Goal: Task Accomplishment & Management: Use online tool/utility

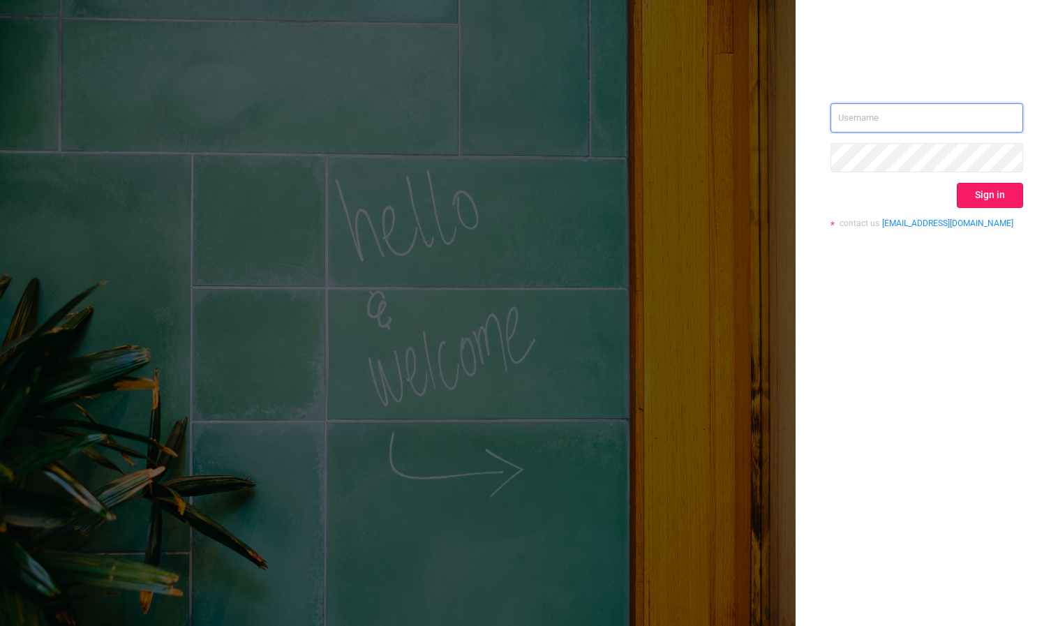
type input "[PERSON_NAME][EMAIL_ADDRESS][DOMAIN_NAME]"
click at [989, 204] on button "Sign in" at bounding box center [990, 195] width 66 height 25
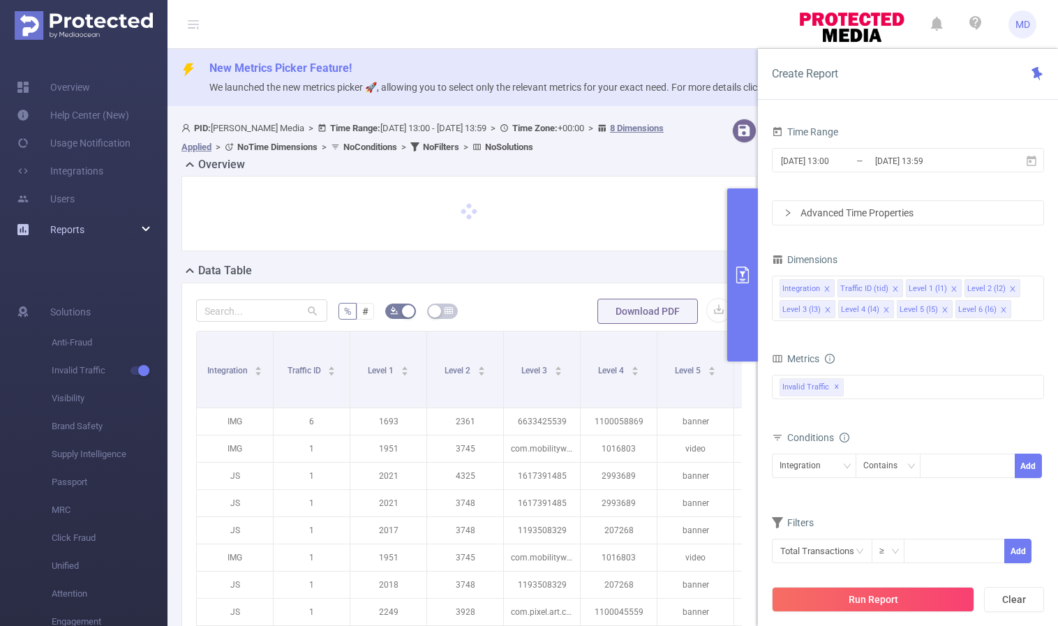
click at [88, 234] on div "Reports" at bounding box center [83, 230] width 167 height 28
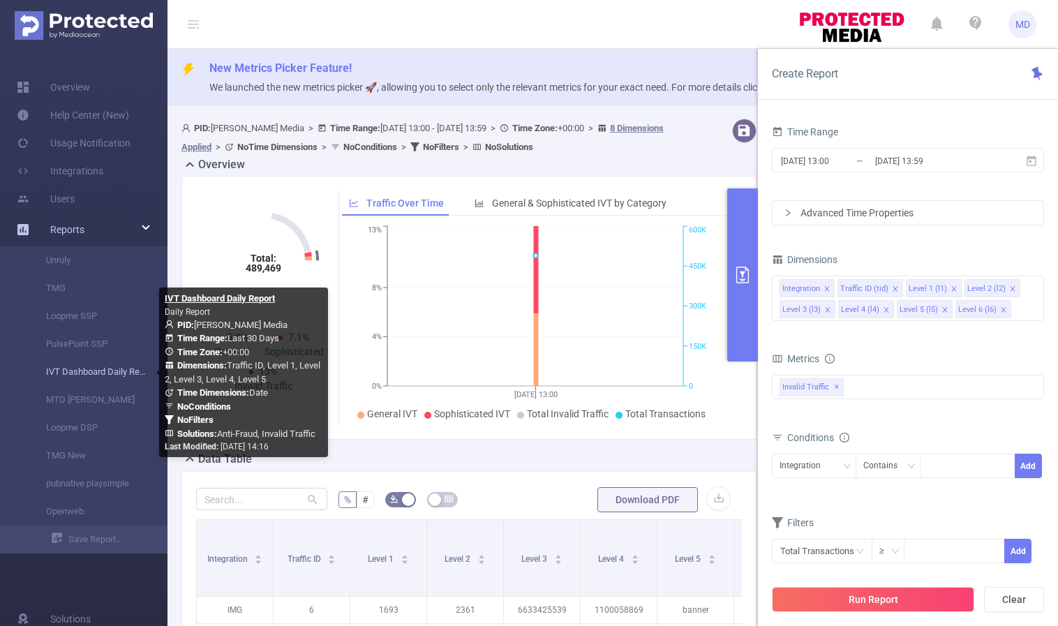
click at [94, 370] on link "IVT Dashboard Daily Report" at bounding box center [89, 372] width 123 height 28
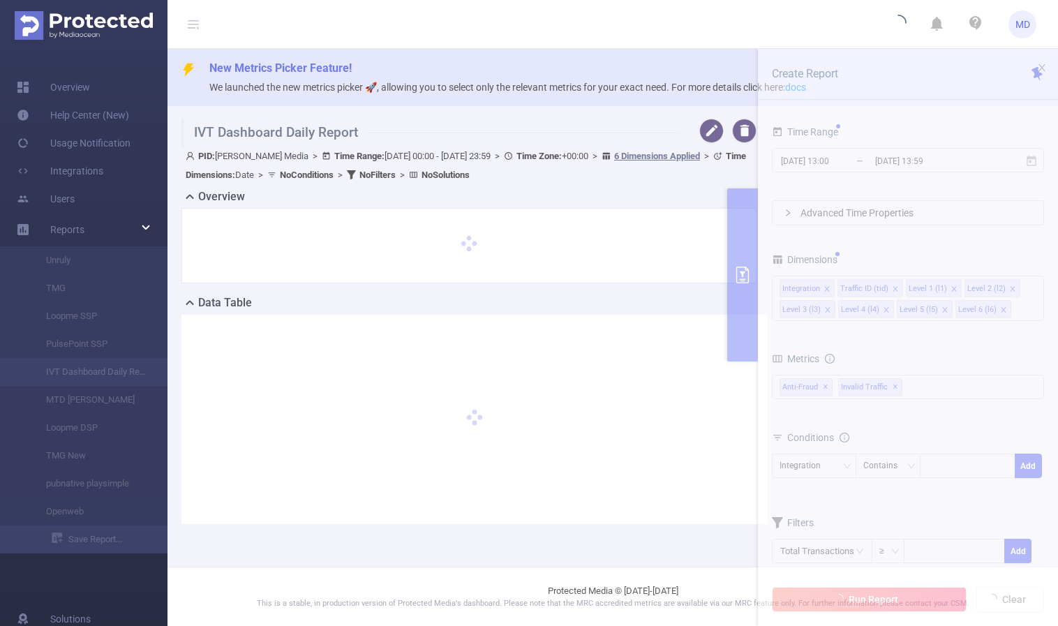
type input "[DATE] 00:00"
type input "[DATE] 23:59"
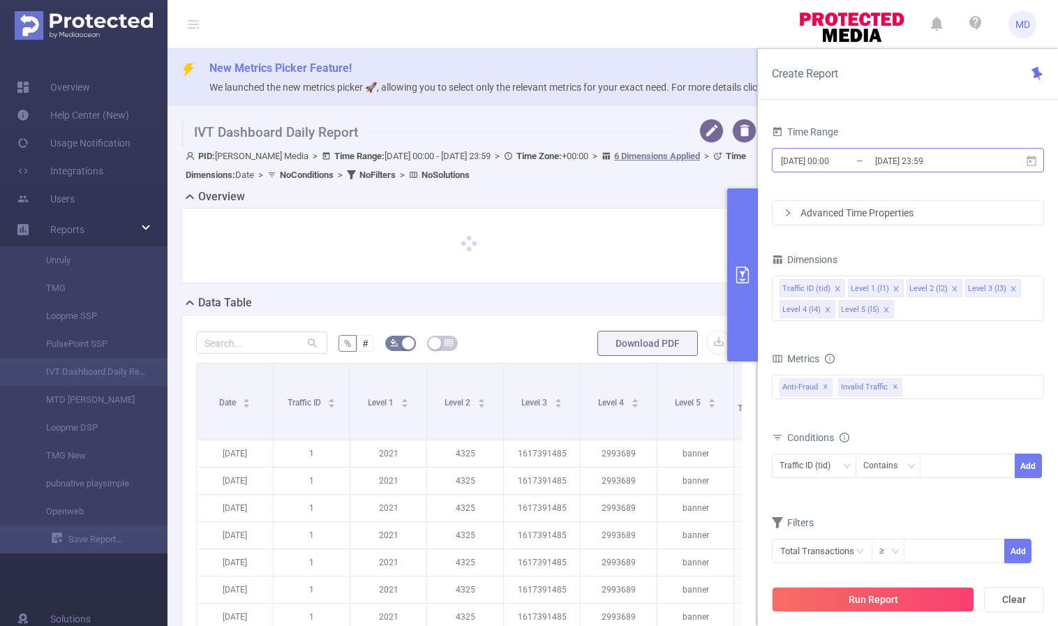
click at [906, 164] on input "[DATE] 23:59" at bounding box center [930, 160] width 113 height 19
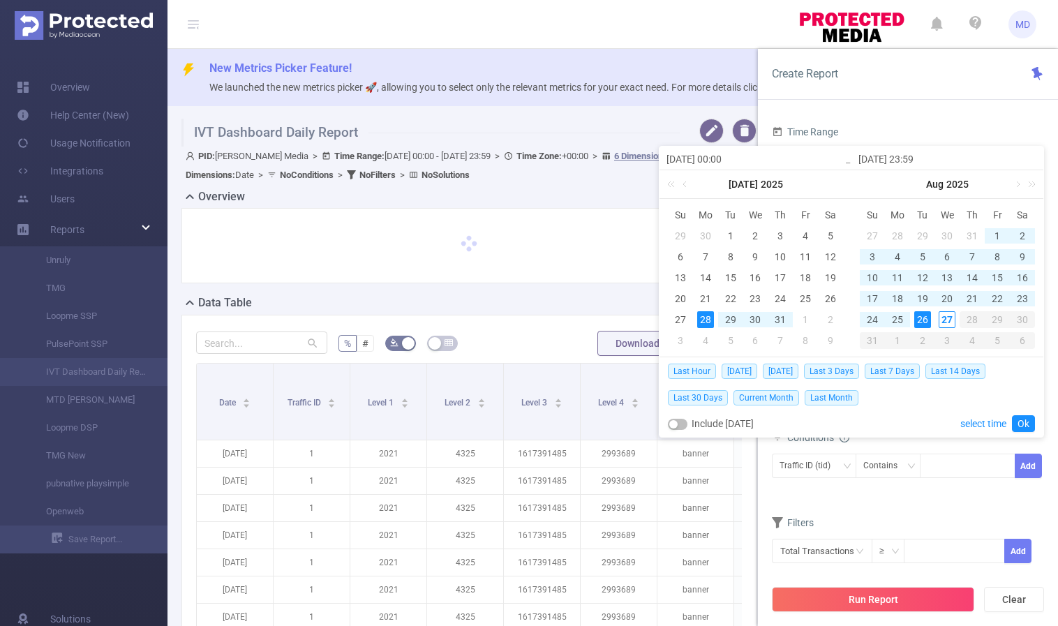
click at [922, 317] on div "26" at bounding box center [922, 319] width 17 height 17
type input "[DATE] 00:00"
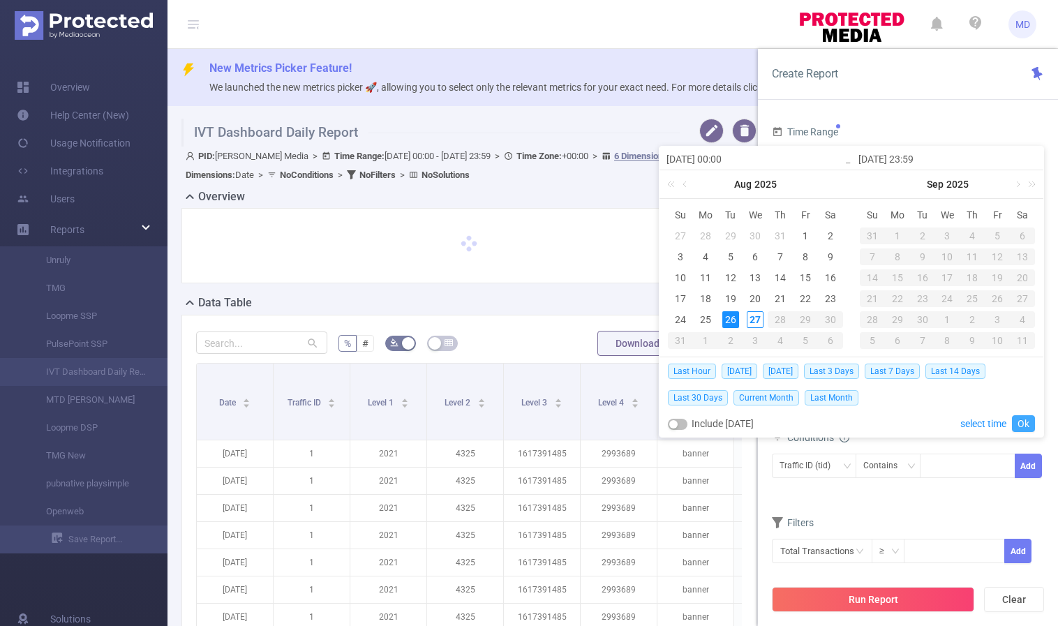
click at [1025, 419] on link "Ok" at bounding box center [1023, 423] width 23 height 17
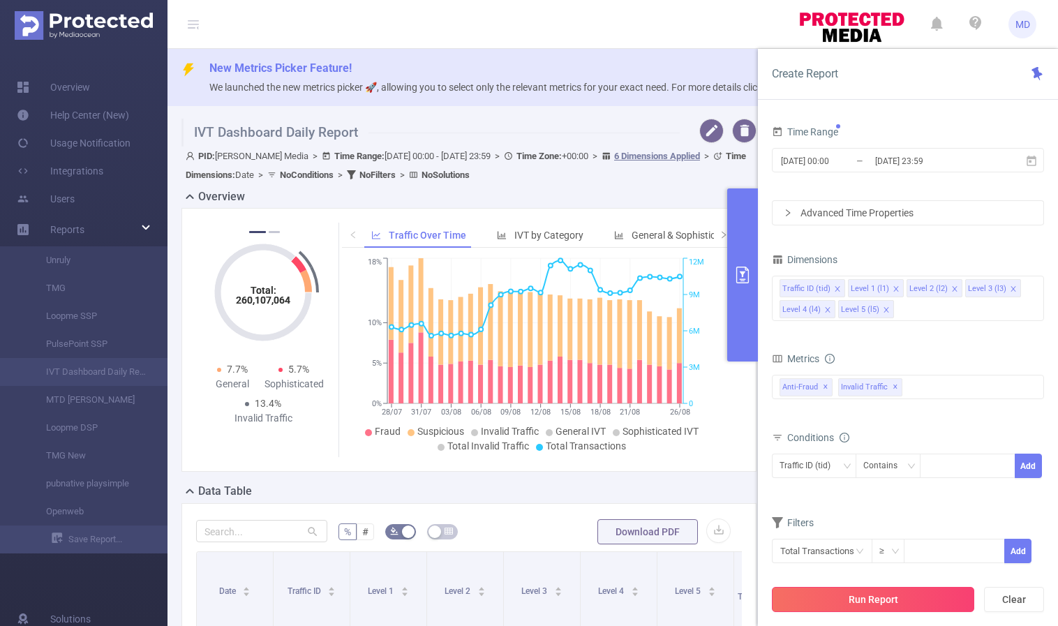
click at [879, 596] on button "Run Report" at bounding box center [873, 599] width 202 height 25
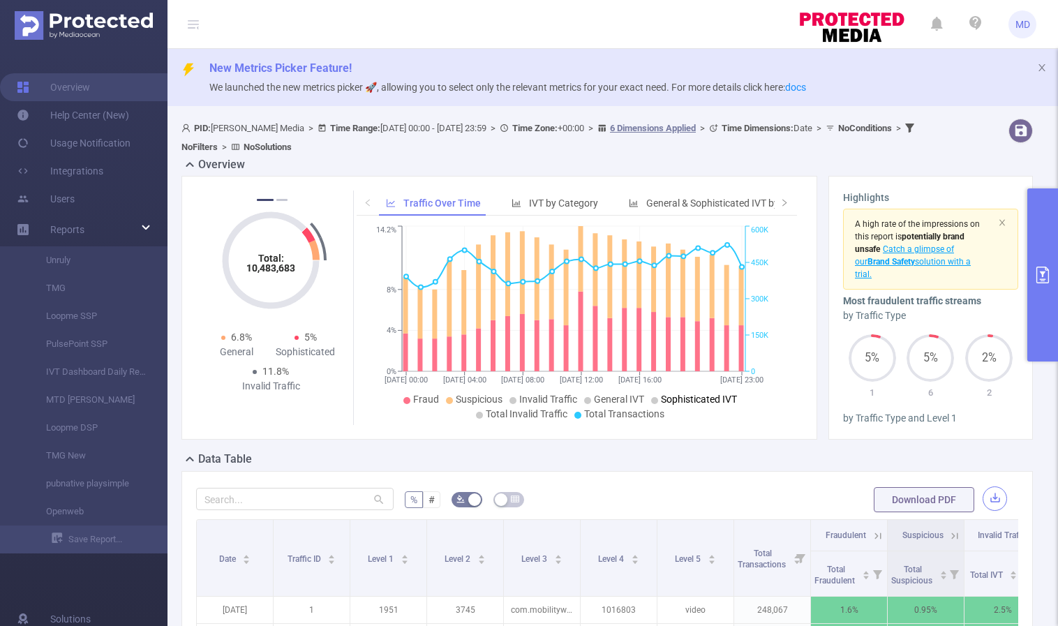
click at [985, 504] on button "button" at bounding box center [994, 498] width 24 height 24
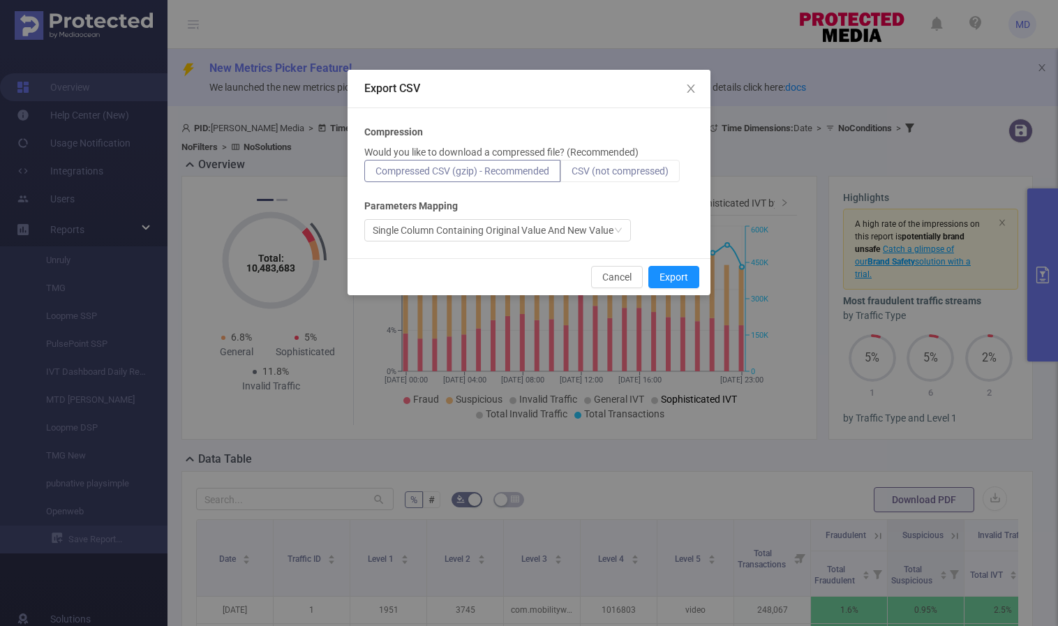
click at [631, 171] on span "CSV (not compressed)" at bounding box center [619, 170] width 97 height 11
click at [571, 174] on input "CSV (not compressed)" at bounding box center [571, 174] width 0 height 0
click at [692, 285] on button "Export" at bounding box center [673, 277] width 51 height 22
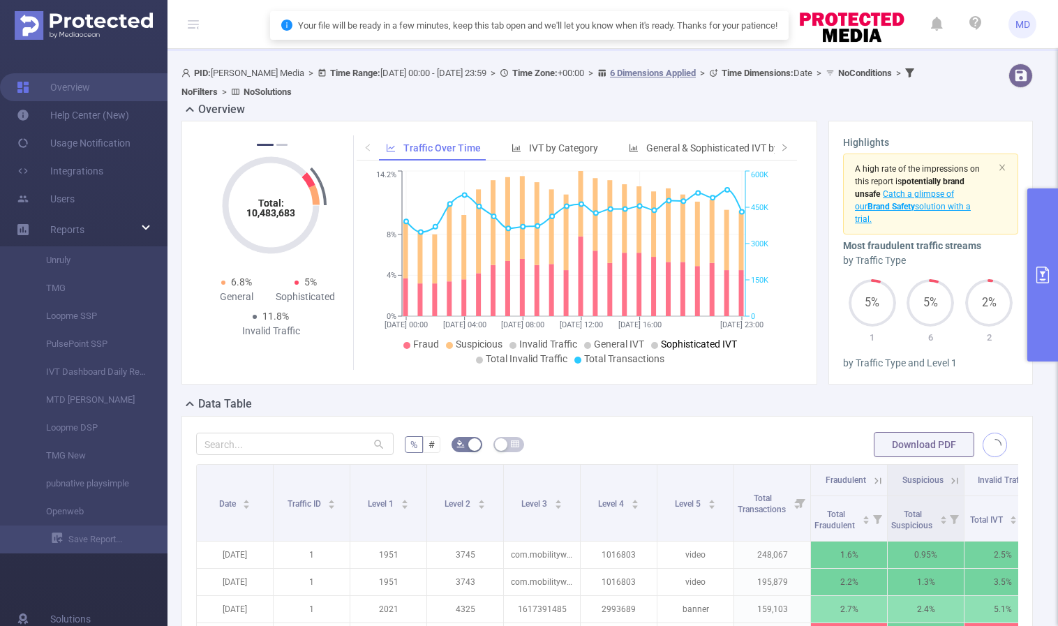
scroll to position [51, 0]
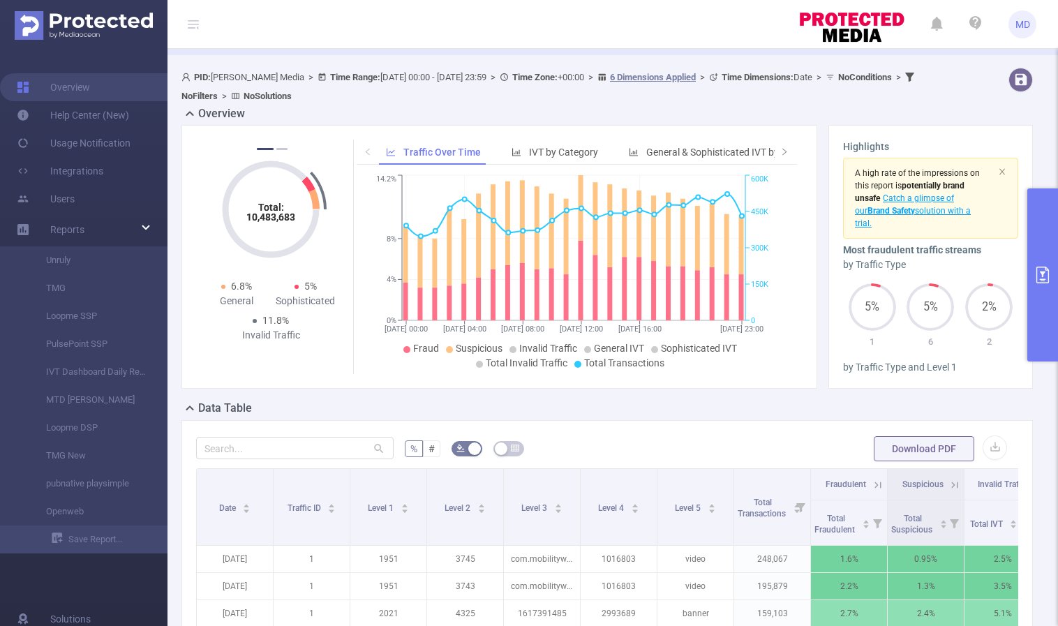
click at [1051, 290] on button "primary" at bounding box center [1042, 274] width 31 height 173
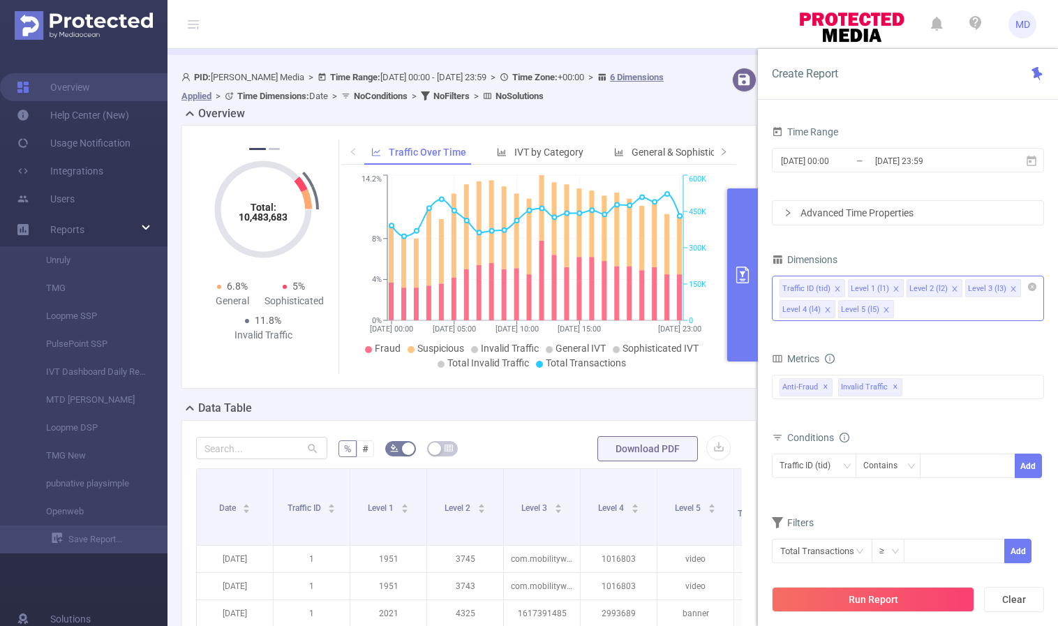
click at [883, 307] on icon "icon: close" at bounding box center [886, 309] width 7 height 7
click at [952, 285] on icon "icon: close" at bounding box center [954, 288] width 7 height 7
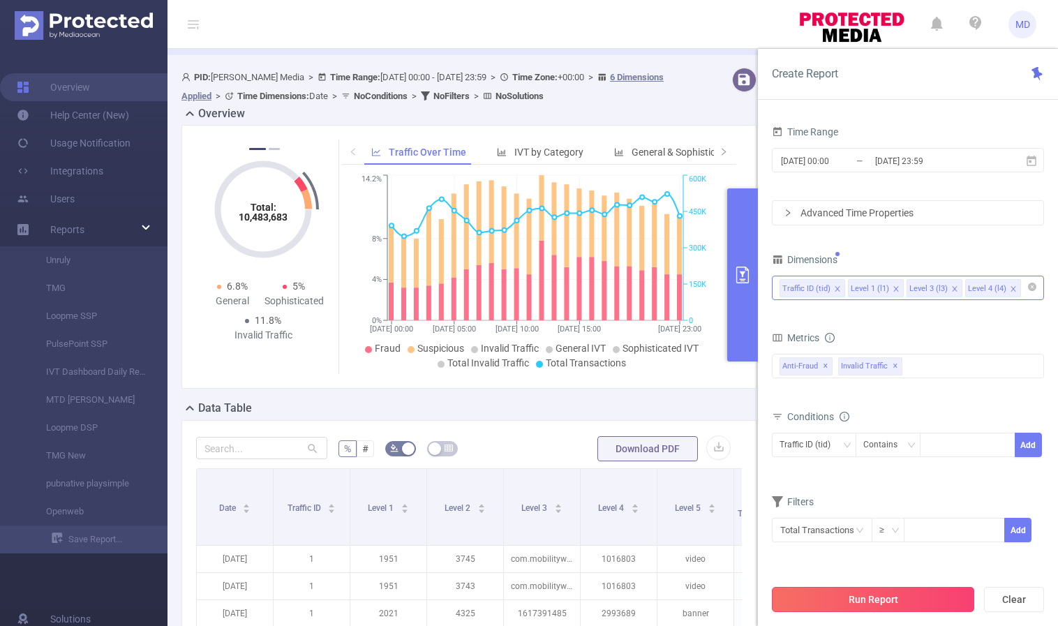
click at [879, 595] on button "Run Report" at bounding box center [873, 599] width 202 height 25
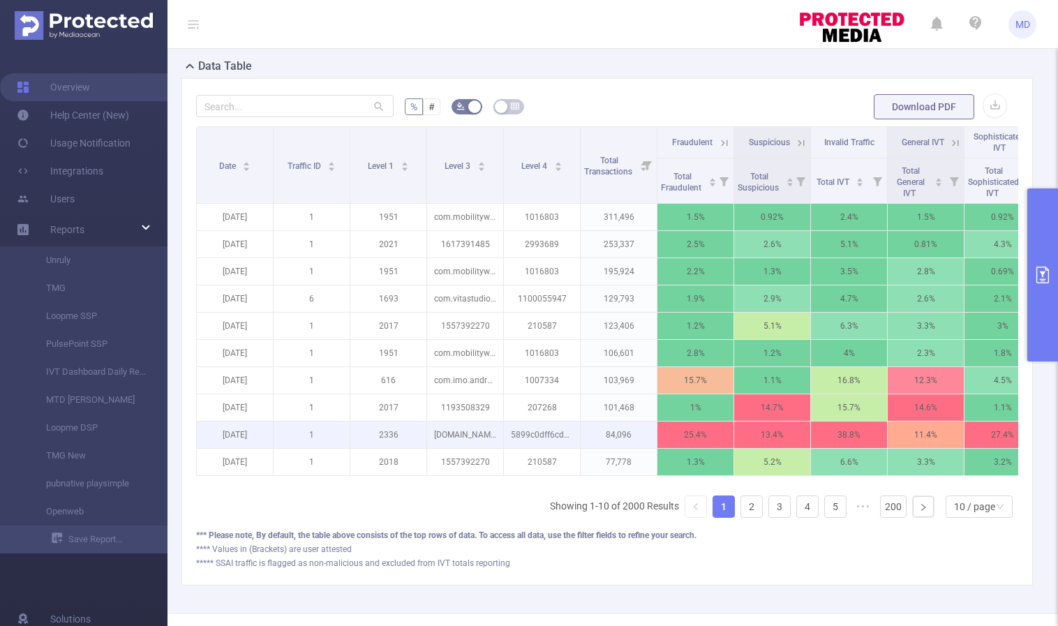
scroll to position [449, 0]
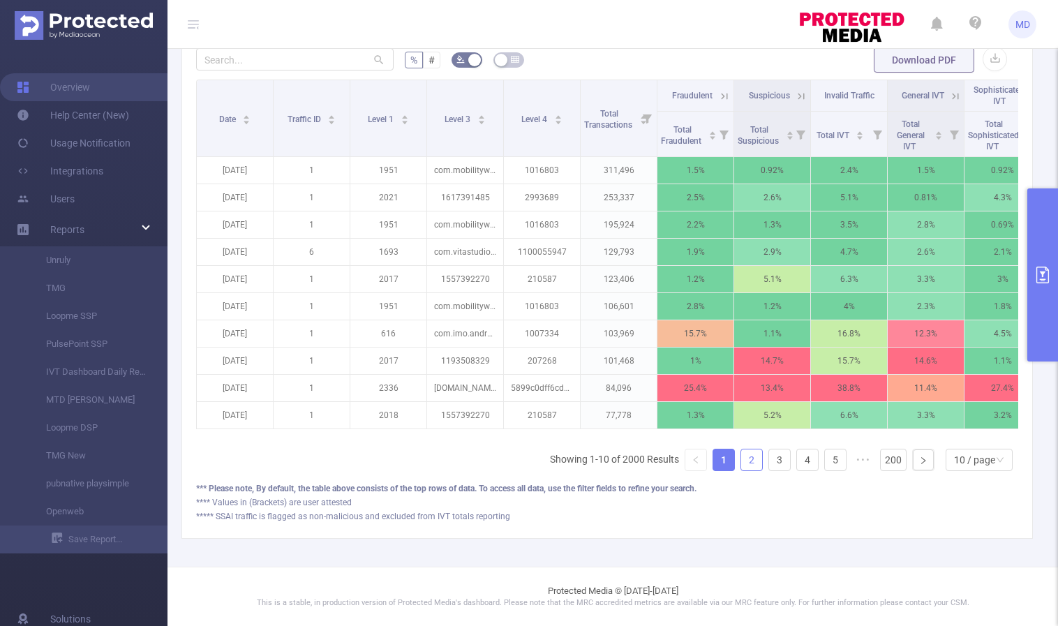
click at [741, 462] on link "2" at bounding box center [751, 459] width 21 height 21
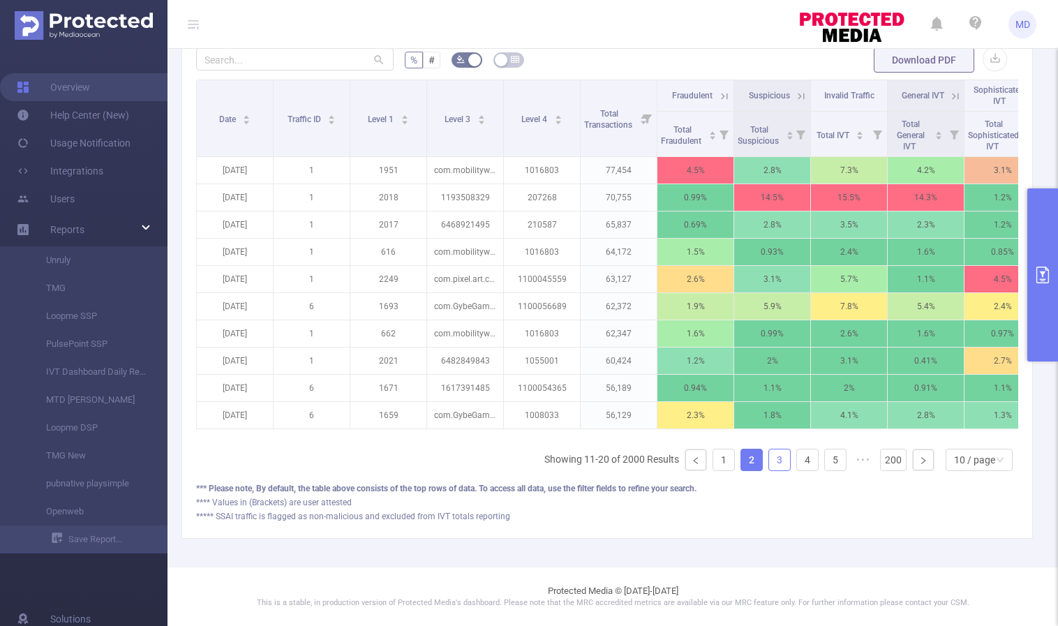
click at [769, 459] on link "3" at bounding box center [779, 459] width 21 height 21
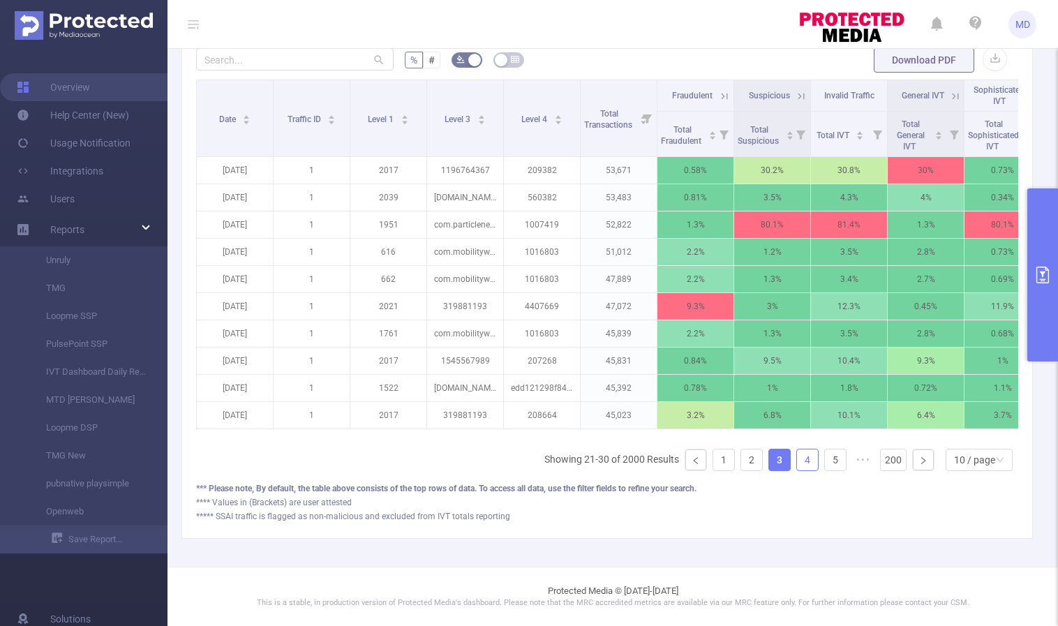
click at [801, 462] on link "4" at bounding box center [807, 459] width 21 height 21
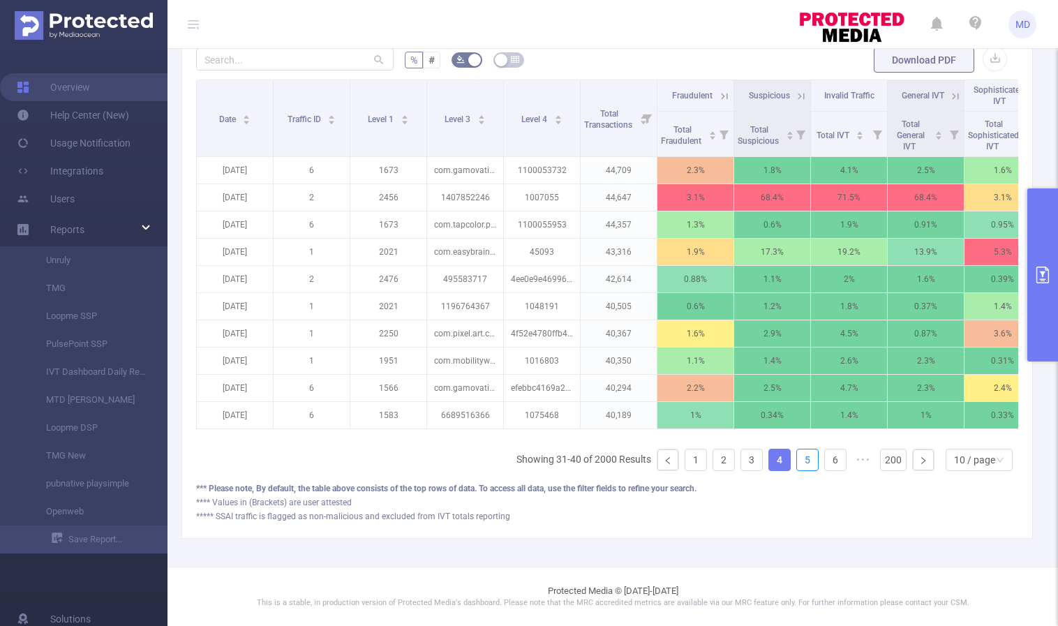
click at [801, 462] on link "5" at bounding box center [807, 459] width 21 height 21
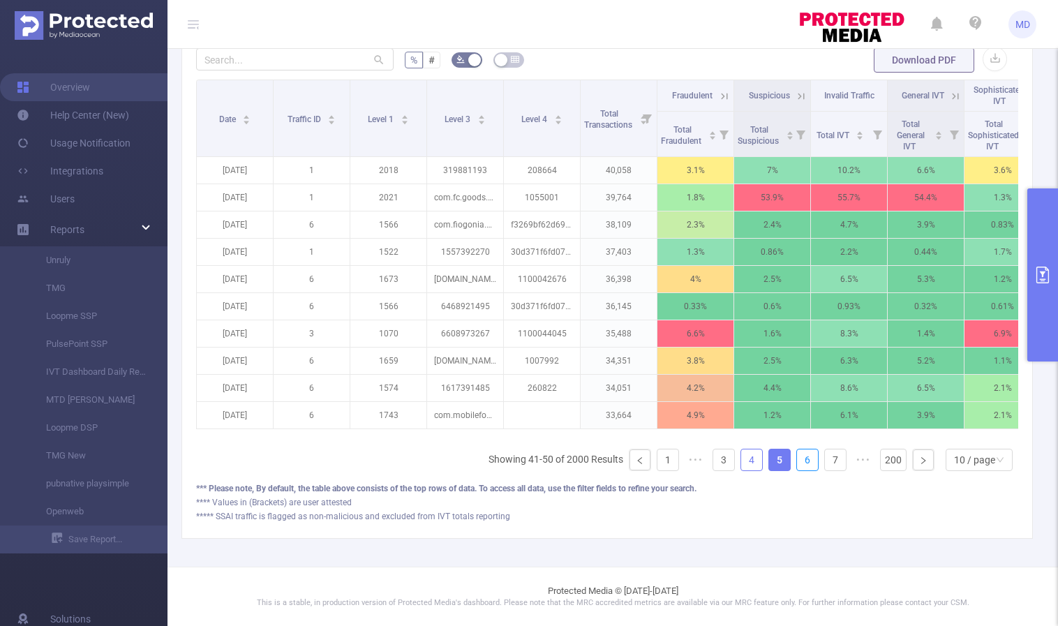
click at [801, 462] on link "6" at bounding box center [807, 459] width 21 height 21
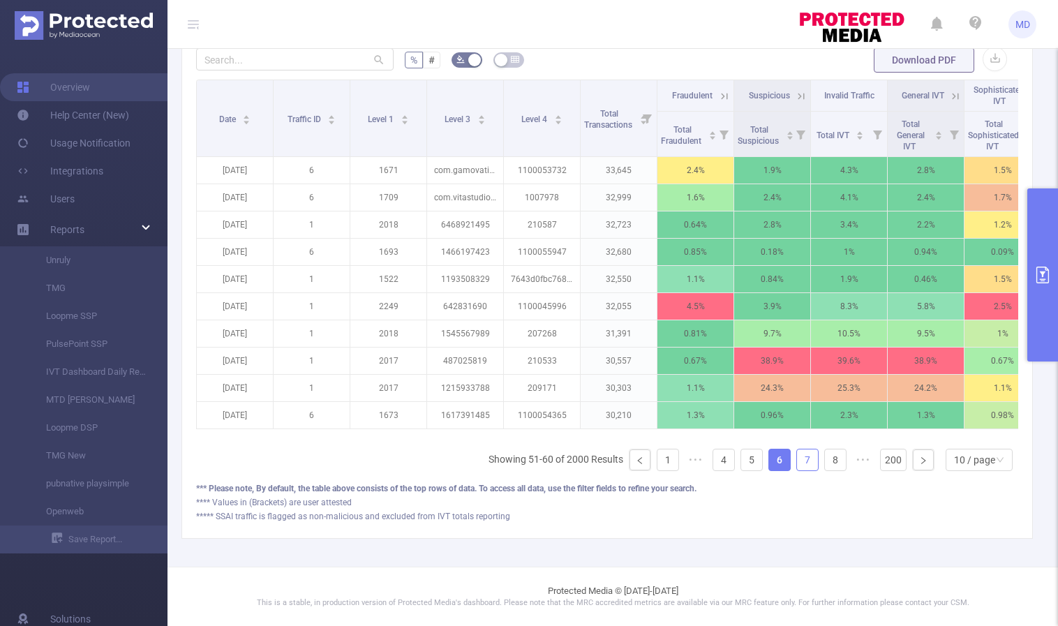
click at [801, 462] on link "7" at bounding box center [807, 459] width 21 height 21
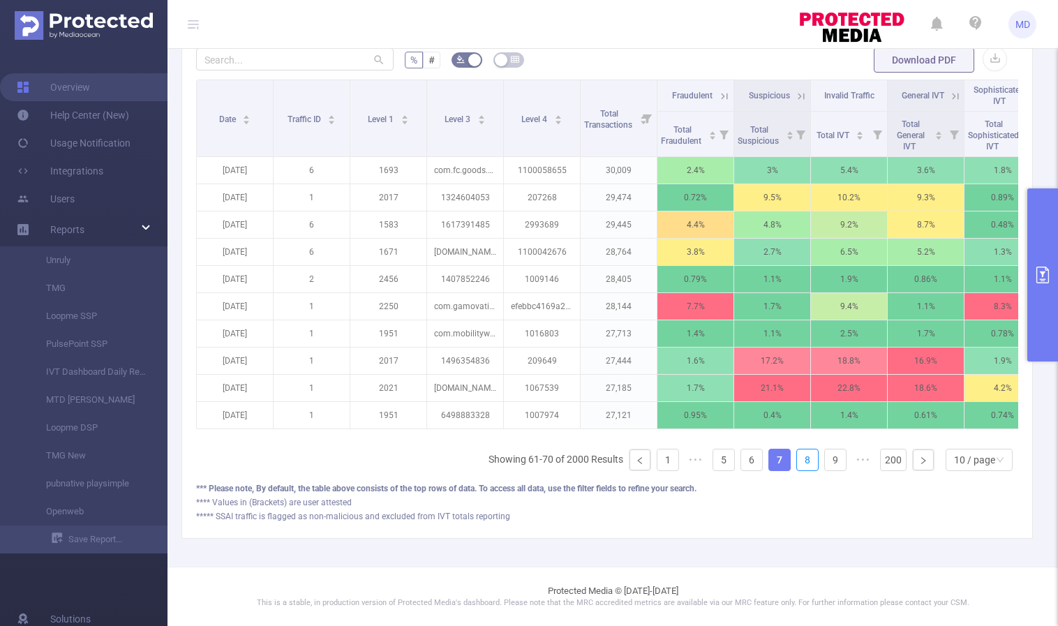
click at [801, 462] on link "8" at bounding box center [807, 459] width 21 height 21
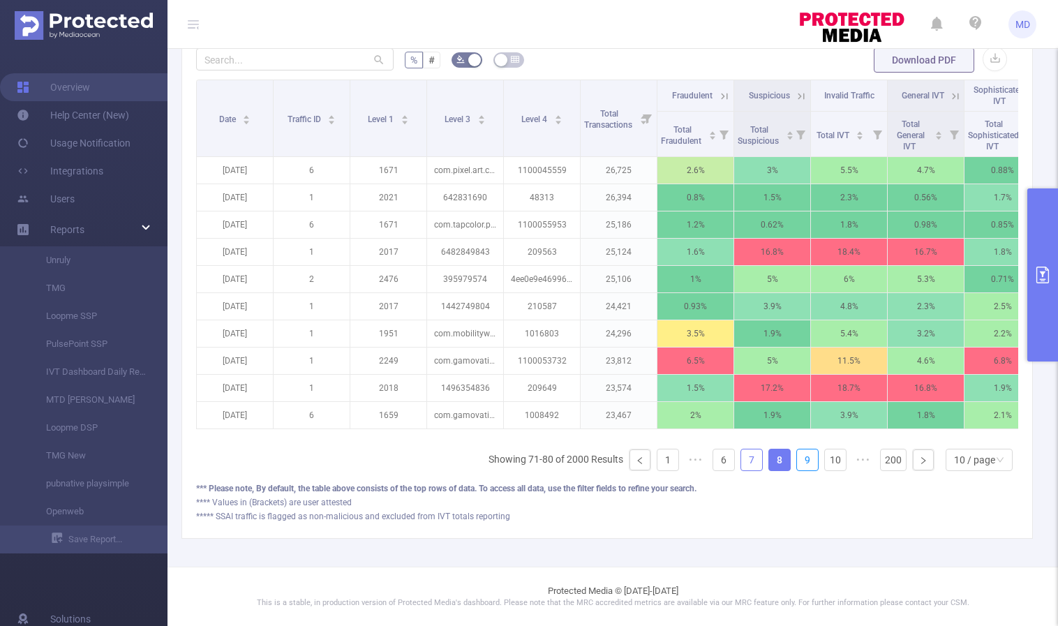
click at [801, 462] on link "9" at bounding box center [807, 459] width 21 height 21
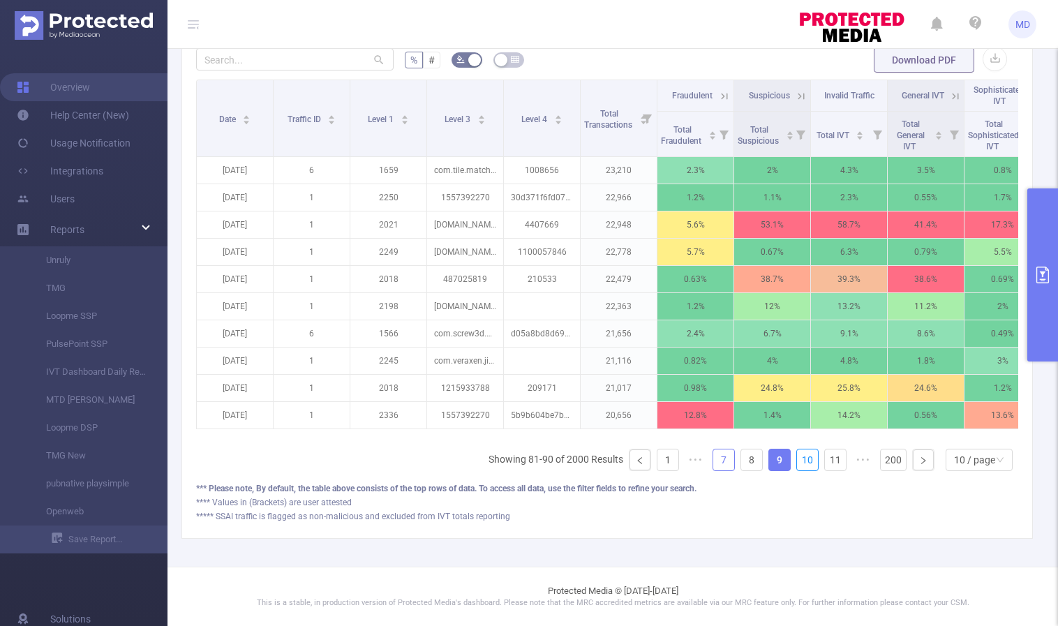
click at [801, 462] on link "10" at bounding box center [807, 459] width 21 height 21
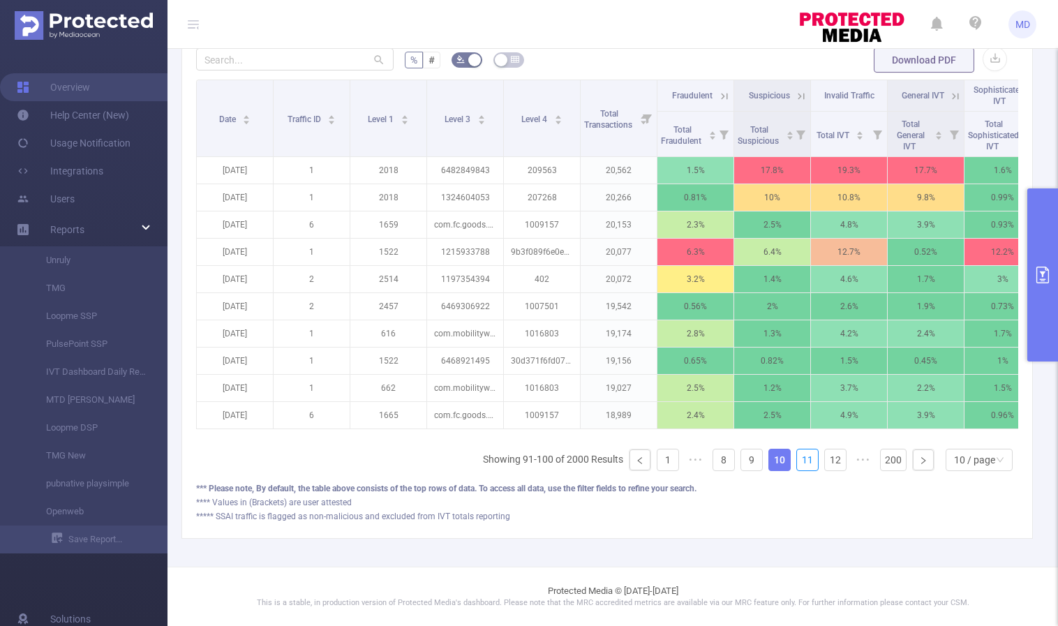
click at [801, 462] on link "11" at bounding box center [807, 459] width 21 height 21
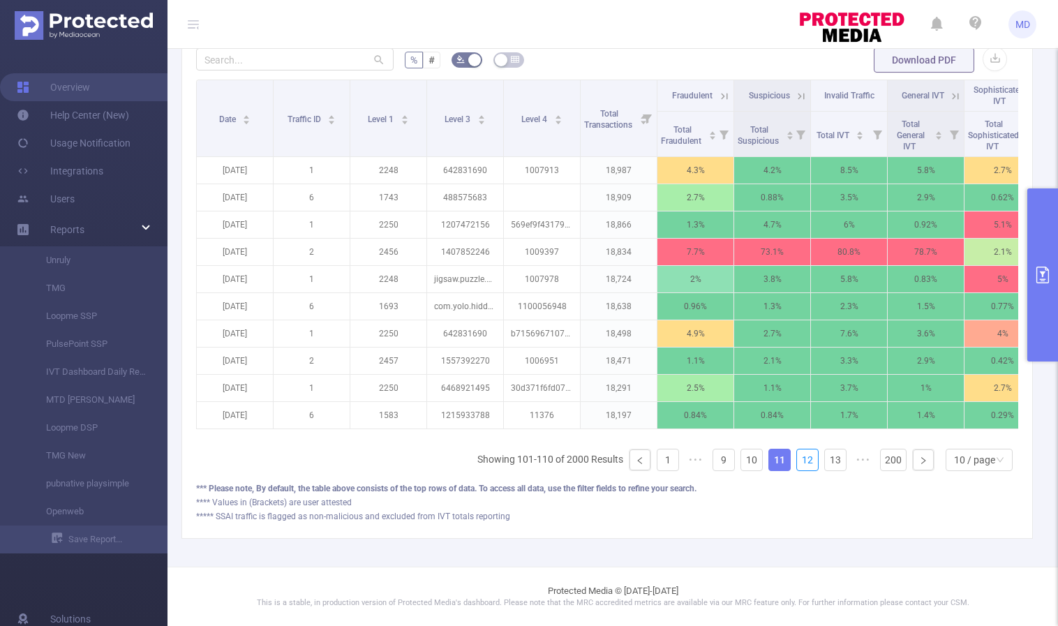
click at [801, 462] on link "12" at bounding box center [807, 459] width 21 height 21
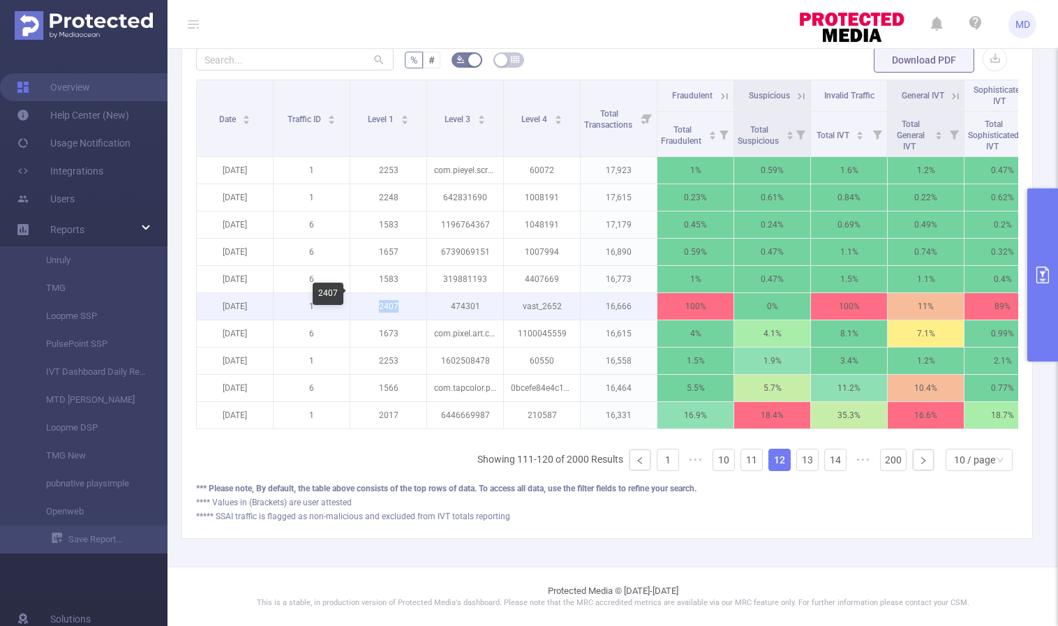
drag, startPoint x: 378, startPoint y: 294, endPoint x: 405, endPoint y: 296, distance: 27.3
click at [405, 296] on p "2407" at bounding box center [388, 306] width 76 height 27
copy p "2407"
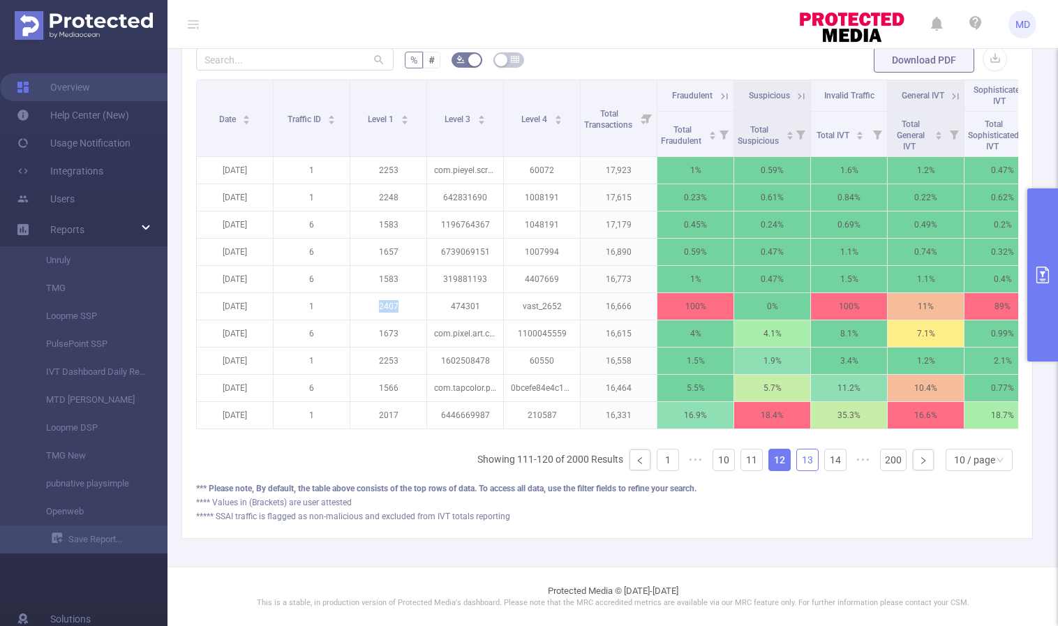
click at [799, 458] on link "13" at bounding box center [807, 459] width 21 height 21
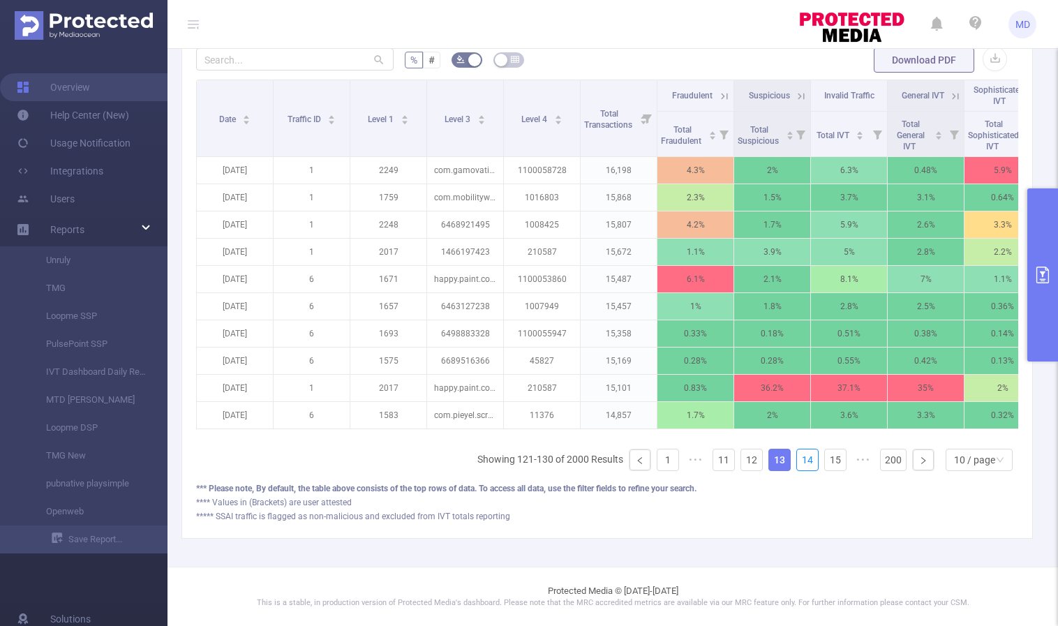
click at [799, 458] on link "14" at bounding box center [807, 459] width 21 height 21
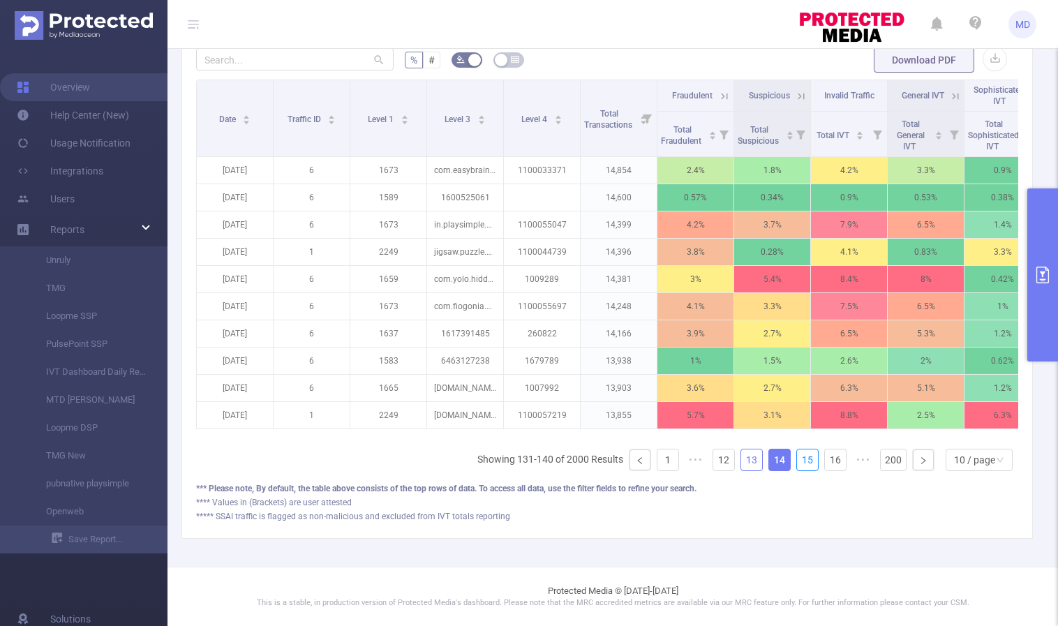
click at [799, 458] on link "15" at bounding box center [807, 459] width 21 height 21
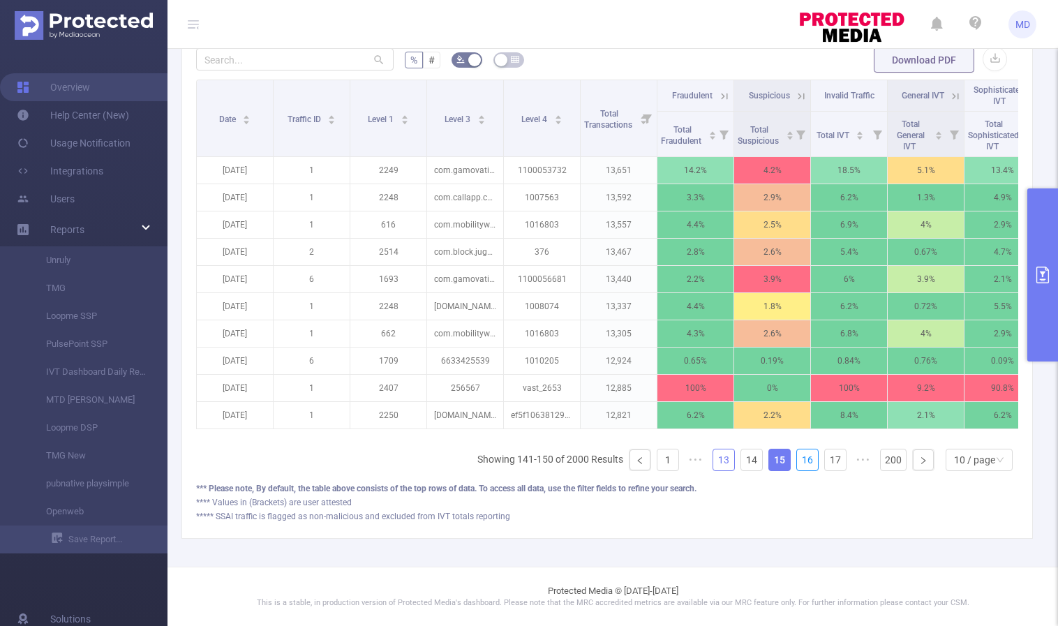
click at [799, 458] on link "16" at bounding box center [807, 459] width 21 height 21
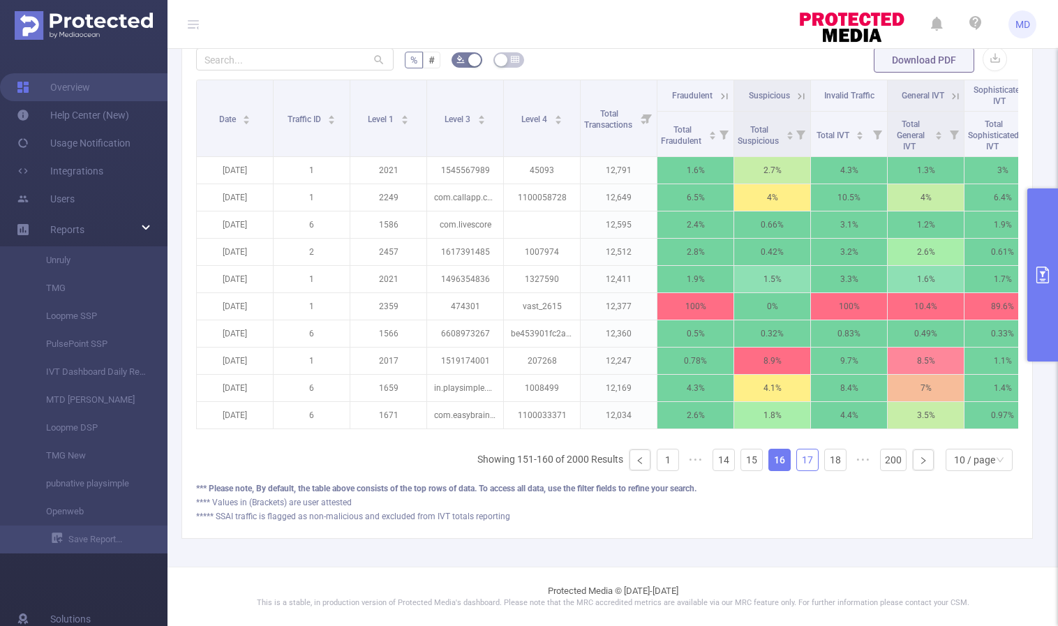
click at [801, 465] on link "17" at bounding box center [807, 459] width 21 height 21
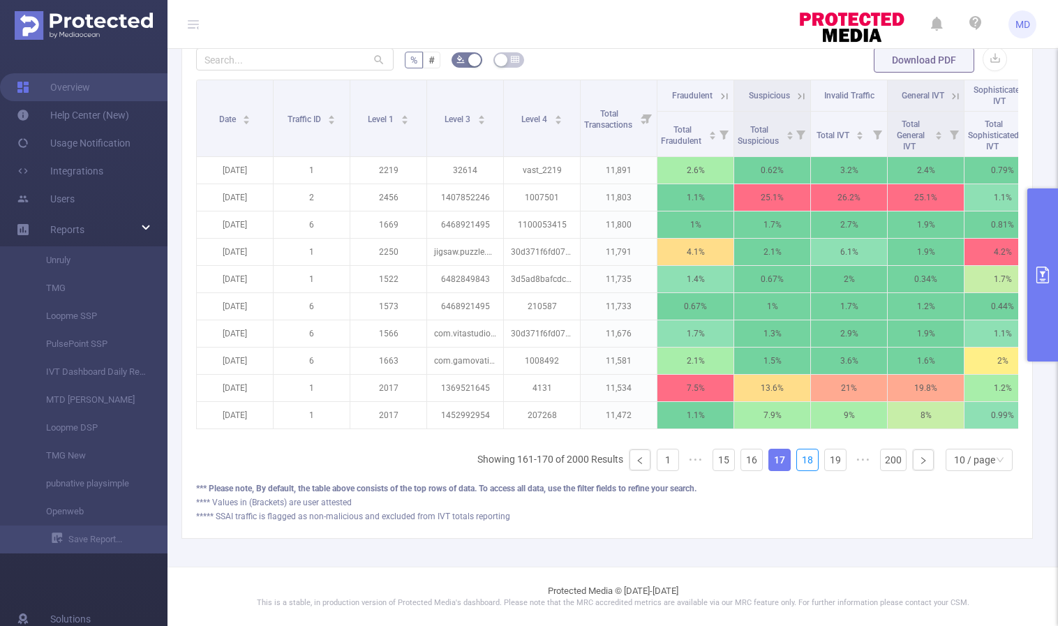
click at [801, 465] on link "18" at bounding box center [807, 459] width 21 height 21
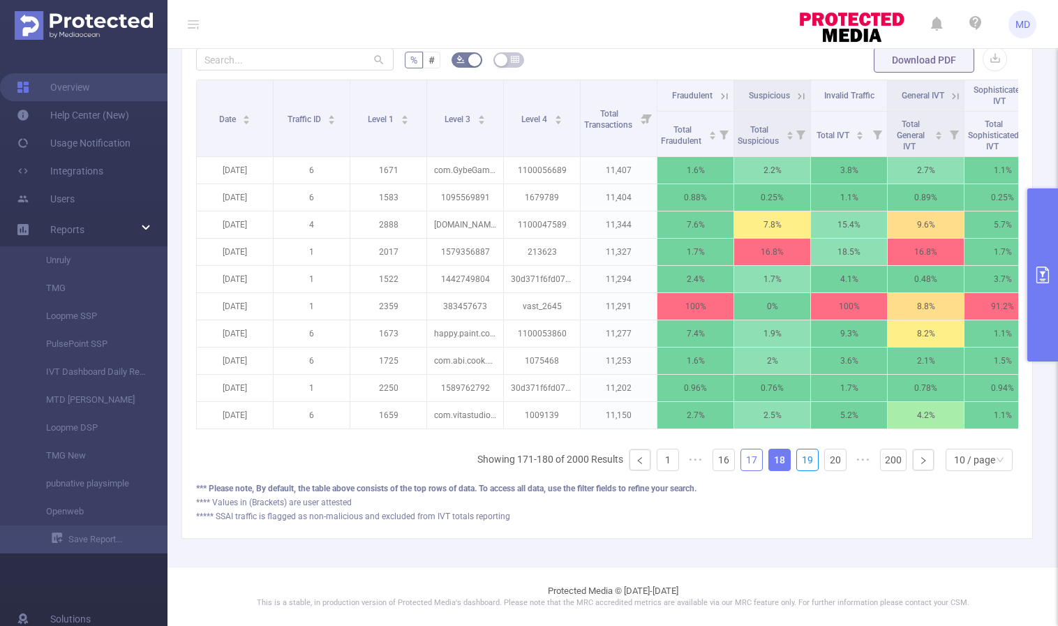
click at [801, 465] on link "19" at bounding box center [807, 459] width 21 height 21
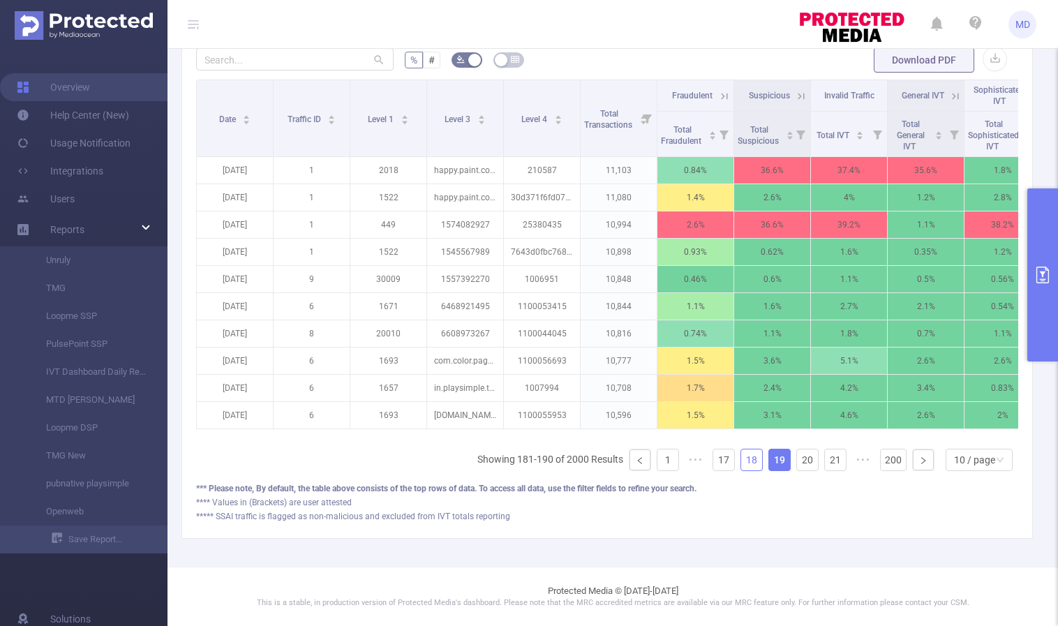
click at [741, 463] on link "18" at bounding box center [751, 459] width 21 height 21
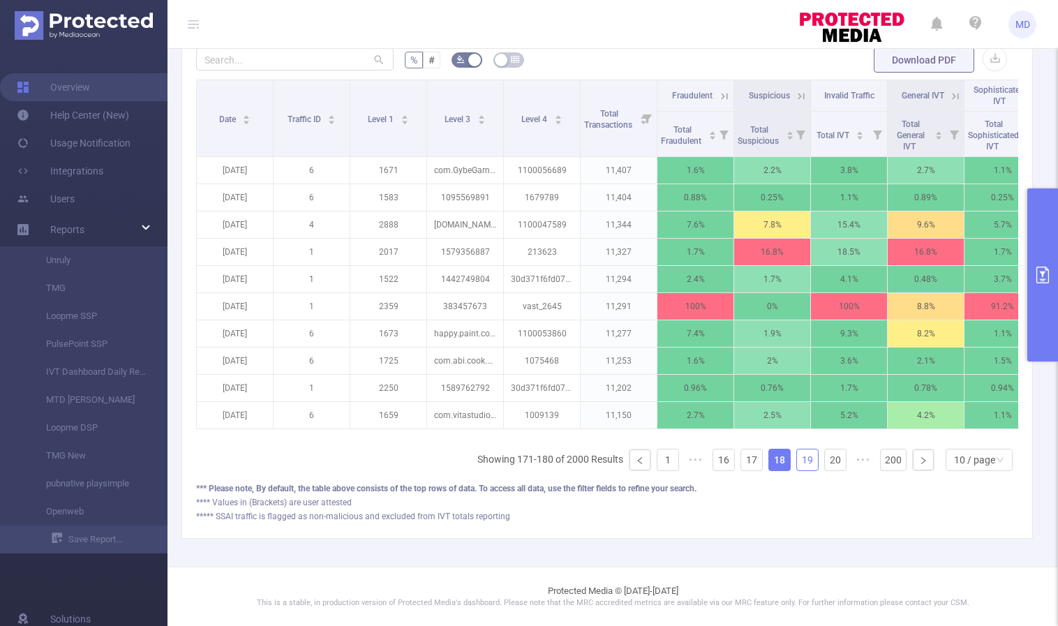
click at [797, 457] on link "19" at bounding box center [807, 459] width 21 height 21
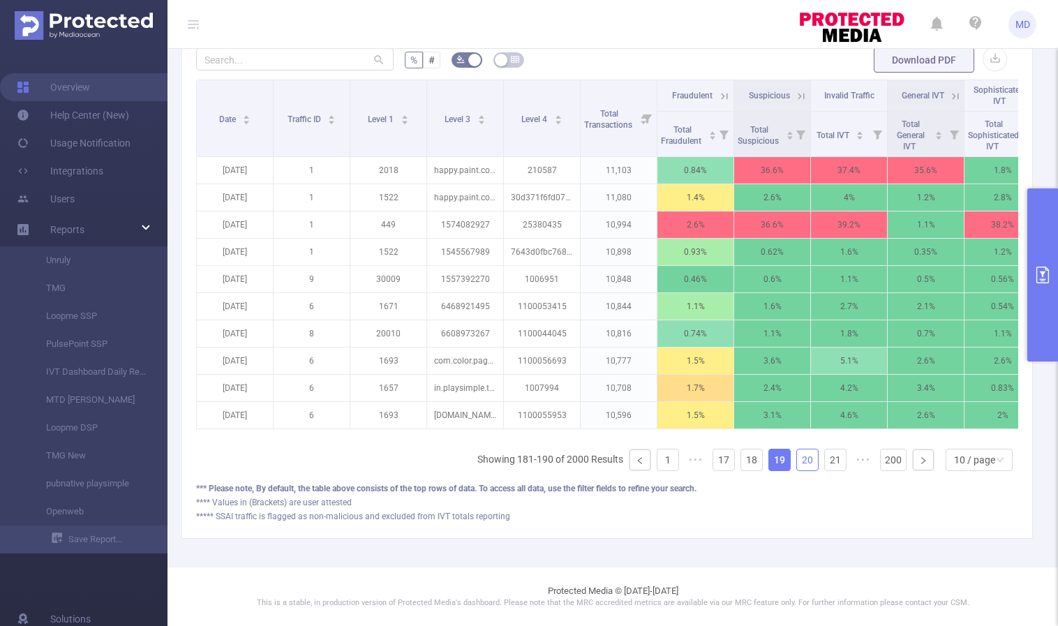
click at [798, 458] on link "20" at bounding box center [807, 459] width 21 height 21
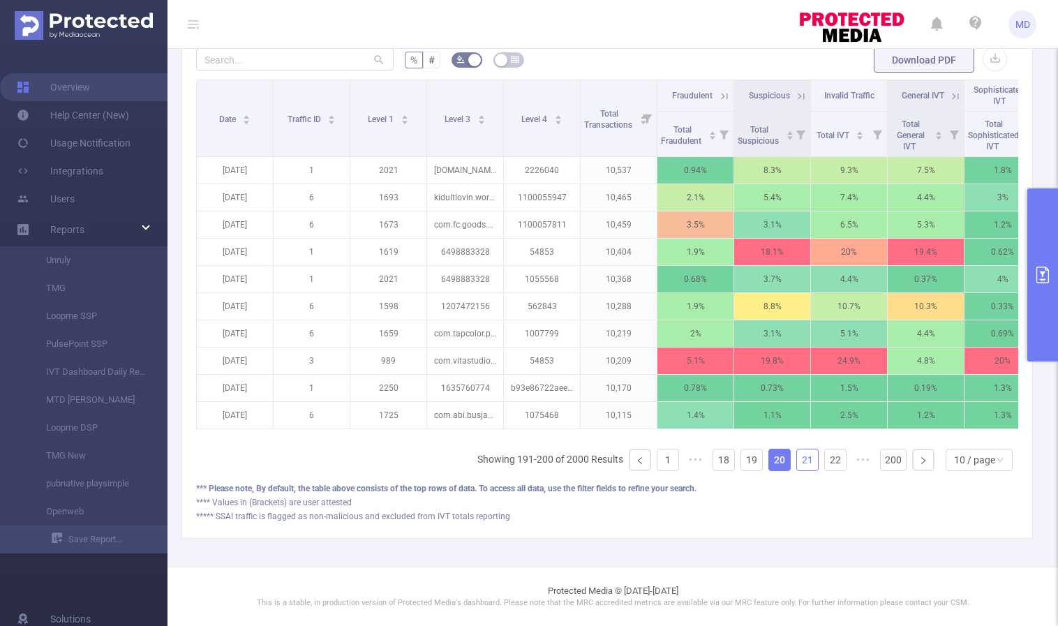
click at [800, 461] on link "21" at bounding box center [807, 459] width 21 height 21
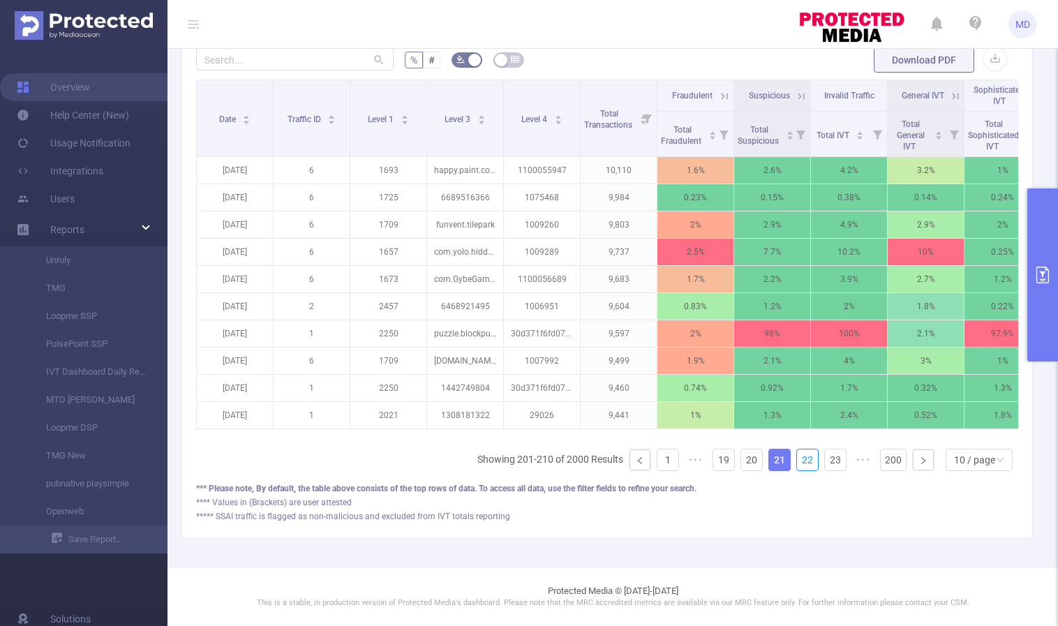
click at [800, 461] on link "22" at bounding box center [807, 459] width 21 height 21
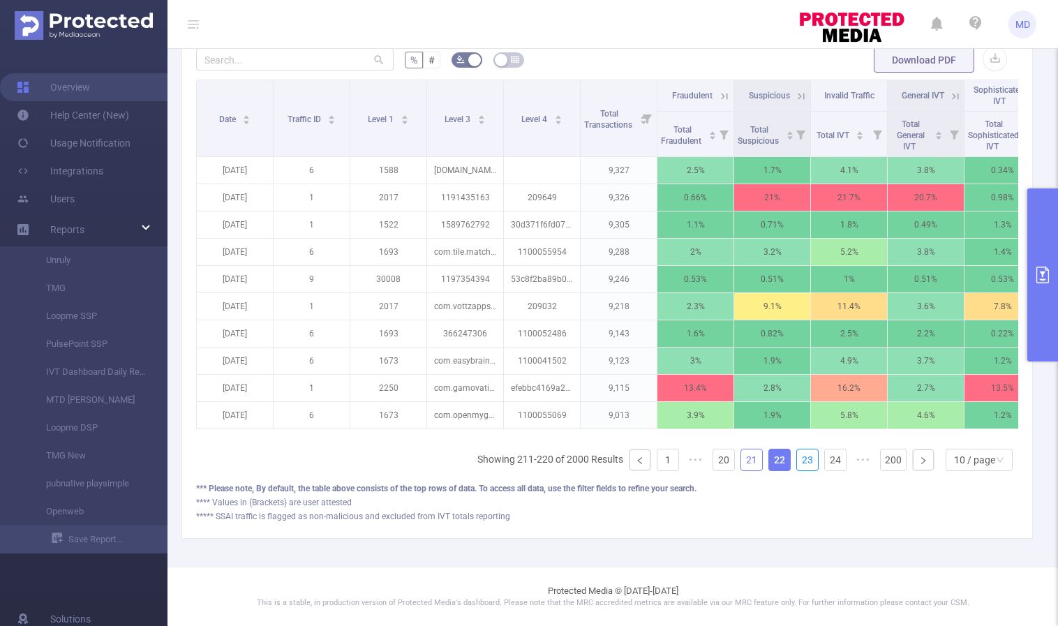
click at [800, 461] on link "23" at bounding box center [807, 459] width 21 height 21
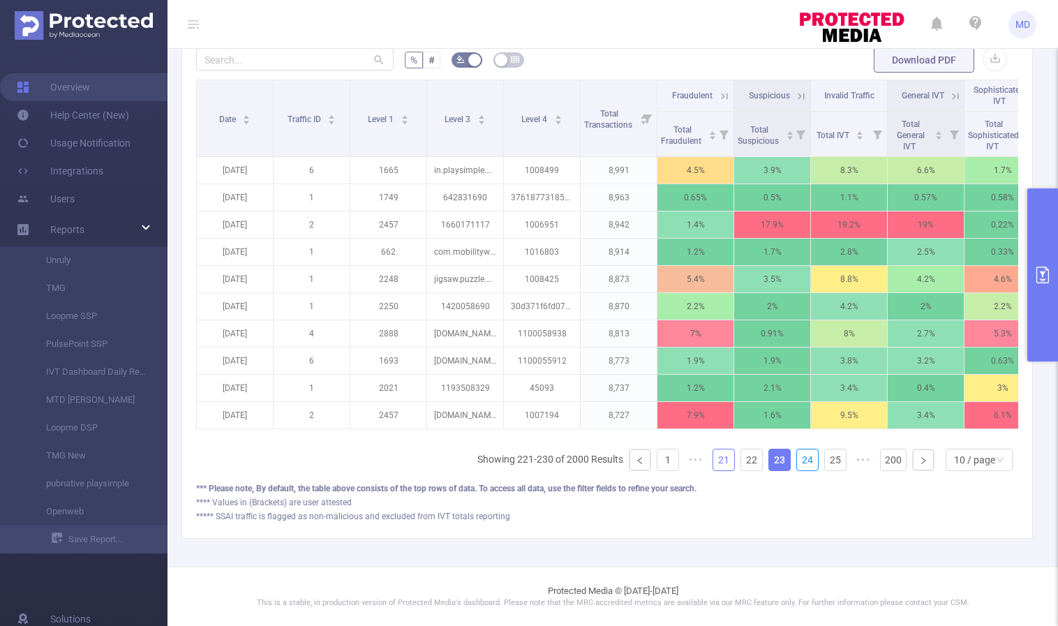
click at [800, 461] on link "24" at bounding box center [807, 459] width 21 height 21
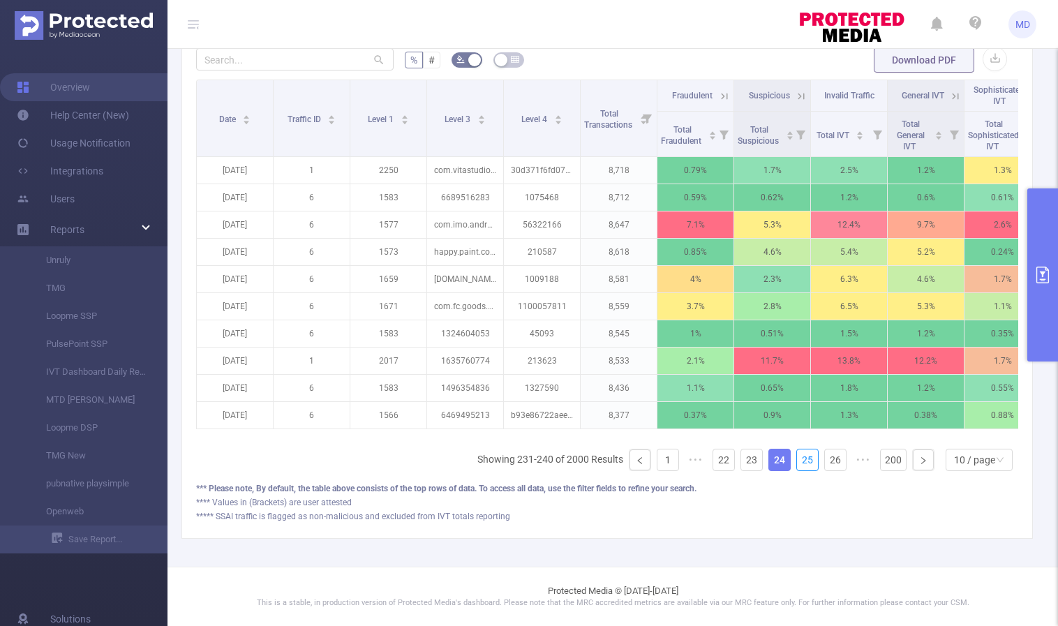
click at [800, 461] on link "25" at bounding box center [807, 459] width 21 height 21
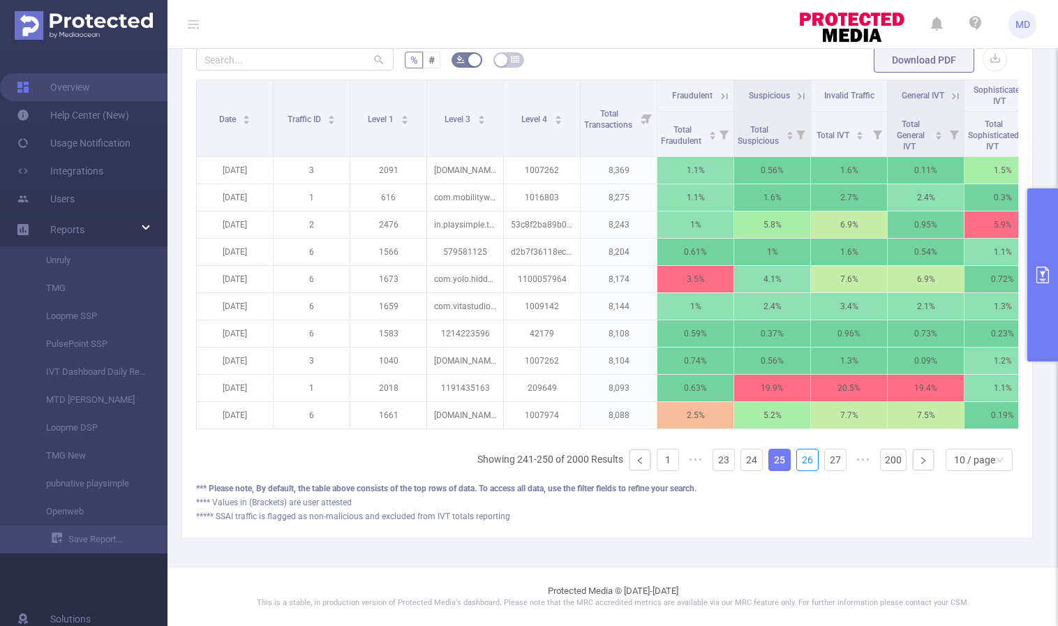
click at [800, 461] on link "26" at bounding box center [807, 459] width 21 height 21
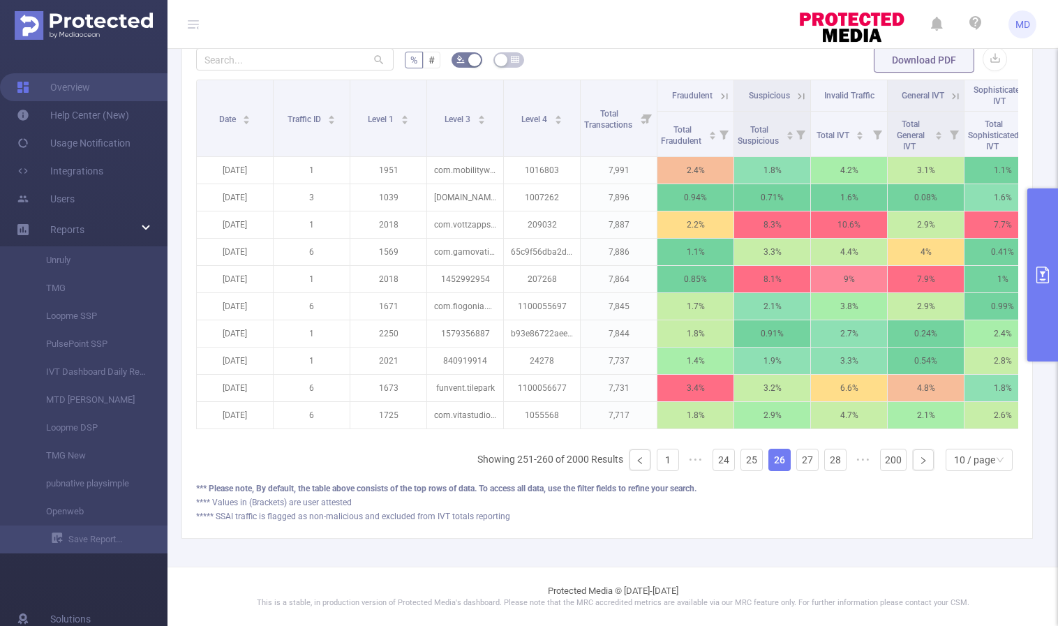
click at [1049, 264] on button "primary" at bounding box center [1042, 274] width 31 height 173
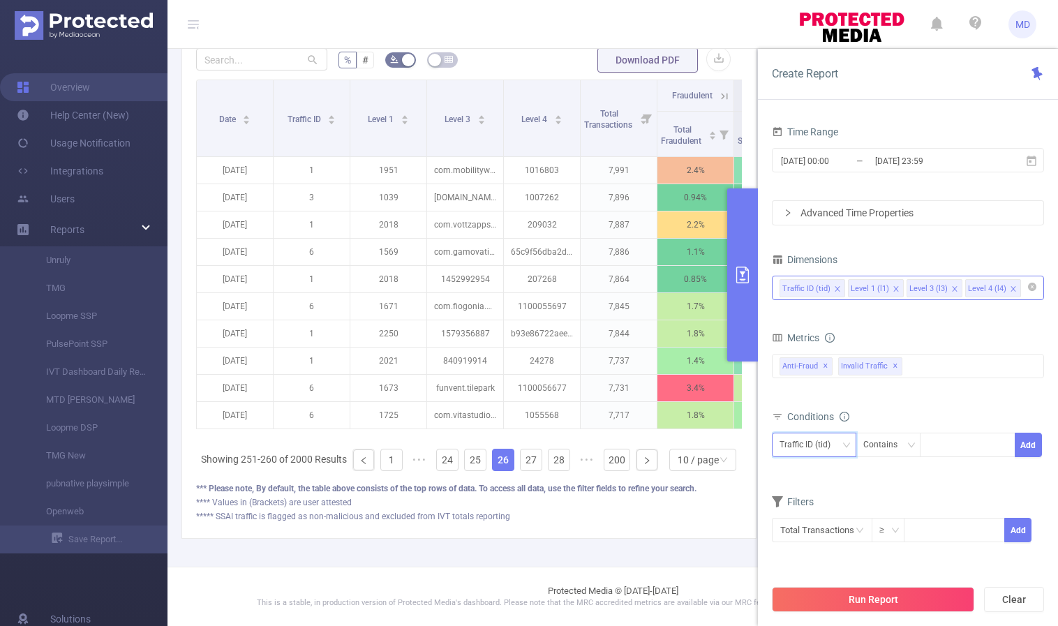
click at [840, 444] on div "Traffic ID (tid)" at bounding box center [813, 444] width 69 height 23
click at [819, 499] on li "Level 1 (l1)" at bounding box center [814, 496] width 84 height 22
click at [939, 447] on div at bounding box center [967, 444] width 80 height 23
type input "2407"
type input "3"
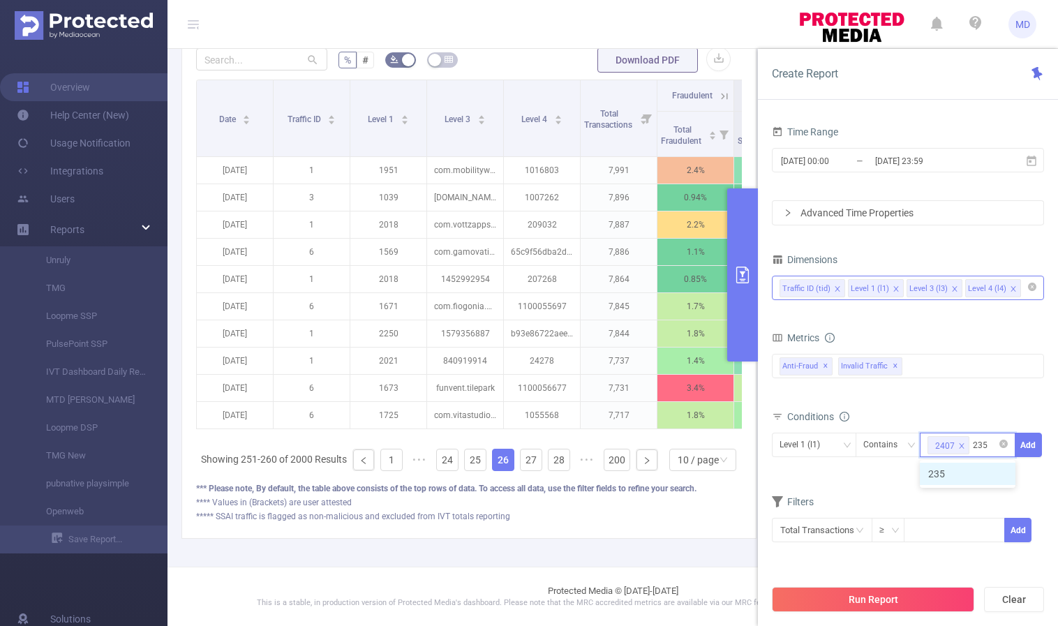
type input "2359"
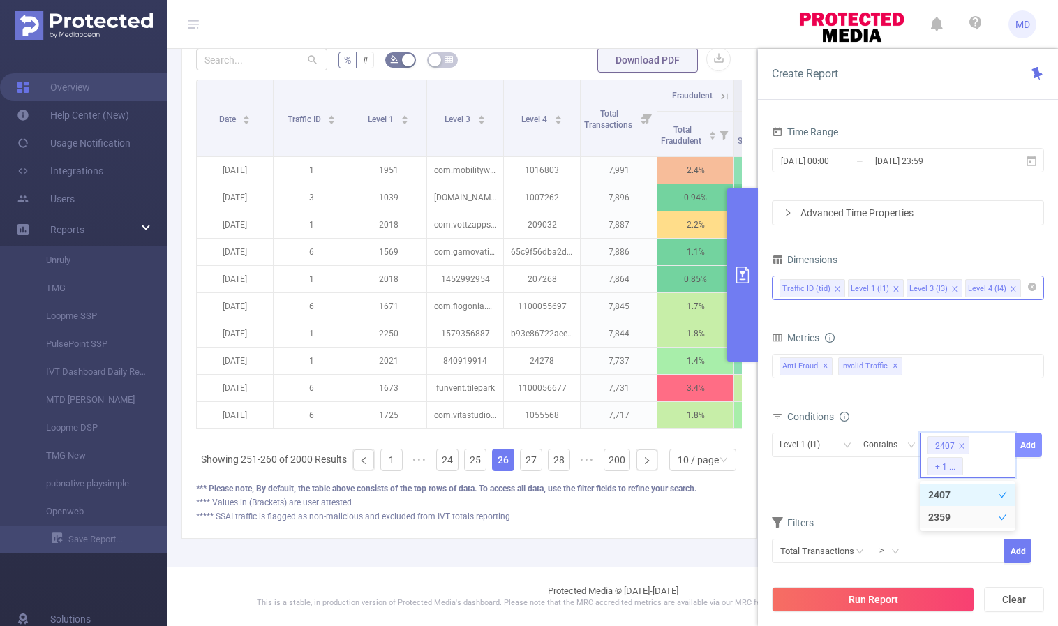
click at [1031, 440] on button "Add" at bounding box center [1028, 445] width 27 height 24
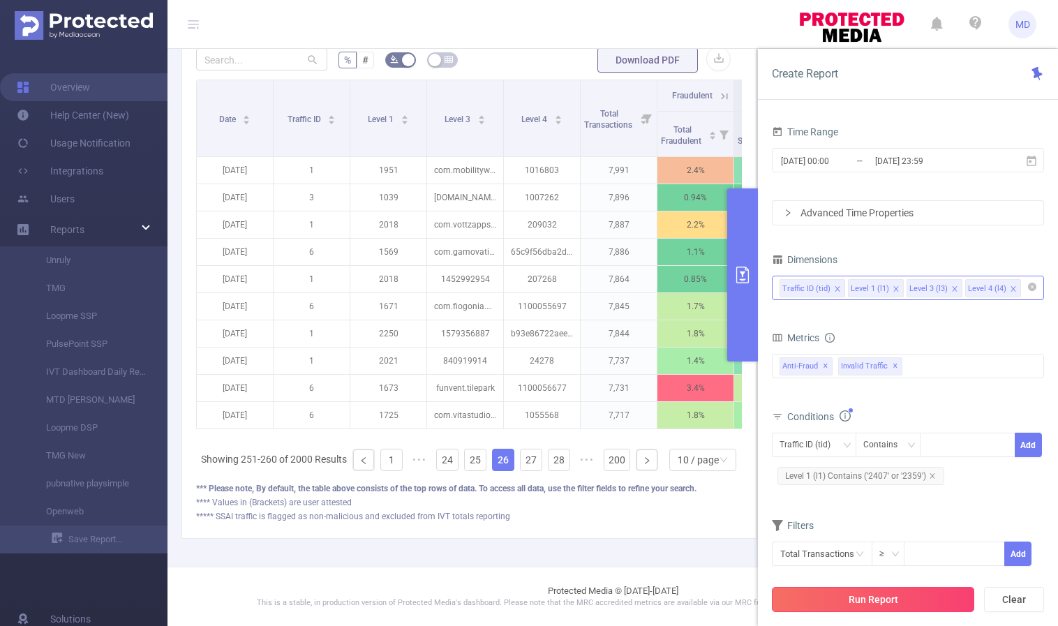
click at [866, 593] on button "Run Report" at bounding box center [873, 599] width 202 height 25
